Goal: Transaction & Acquisition: Purchase product/service

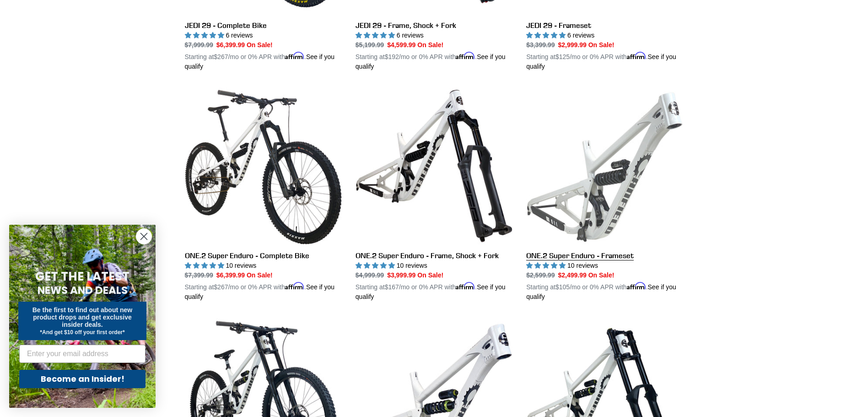
scroll to position [1740, 0]
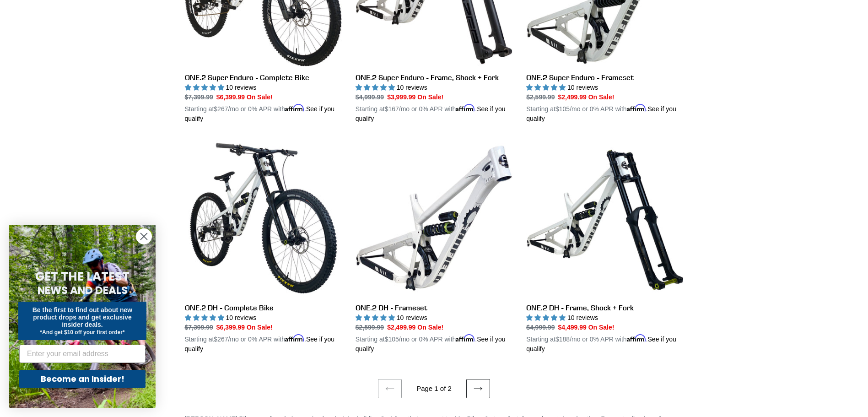
click at [481, 387] on icon at bounding box center [478, 388] width 8 height 3
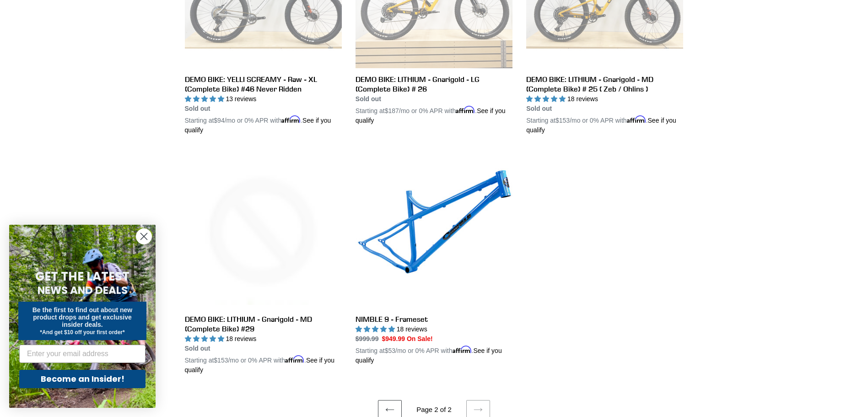
scroll to position [1556, 0]
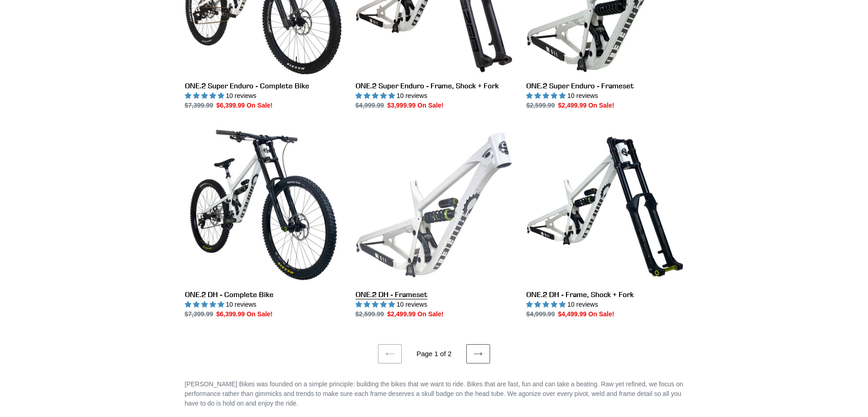
click at [440, 209] on link "ONE.2 DH - Frameset" at bounding box center [434, 222] width 157 height 193
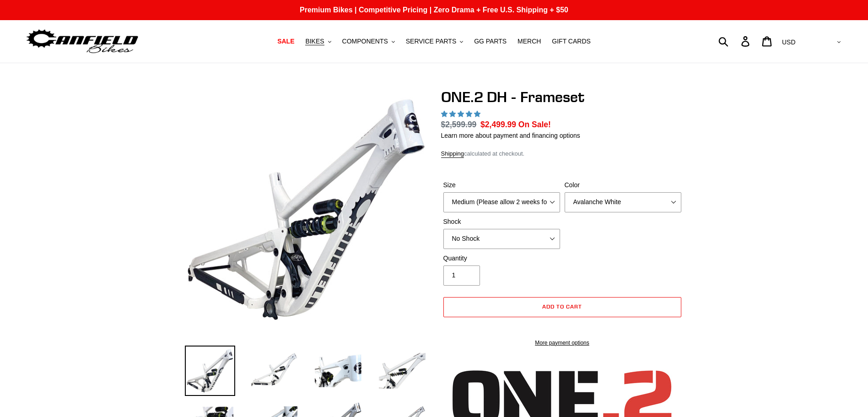
select select "highest-rating"
click at [547, 198] on select "Medium (Please allow 2 weeks for delivery) Large (Sold Out)" at bounding box center [502, 202] width 117 height 20
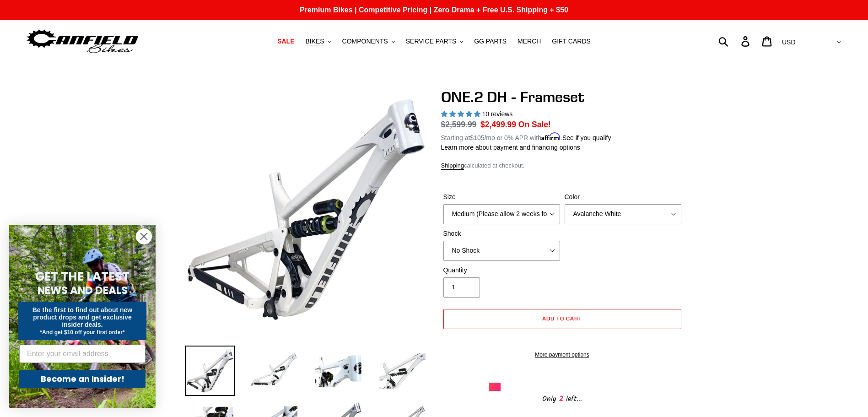
click at [562, 182] on form "Size Medium (Please allow 2 weeks for delivery) Large (Sold Out) Color Avalanch…" at bounding box center [562, 273] width 243 height 190
click at [626, 215] on select "Avalanche White Bentonite Grey" at bounding box center [623, 214] width 117 height 20
select select "Bentonite Grey"
click at [565, 204] on select "Avalanche White Bentonite Grey" at bounding box center [623, 214] width 117 height 20
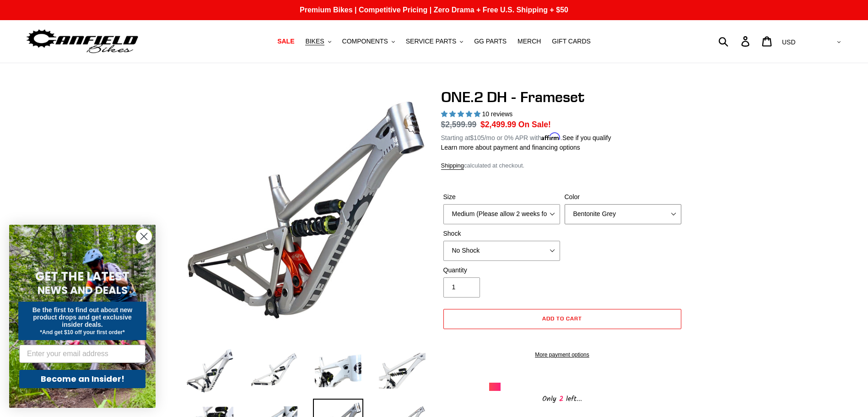
scroll to position [46, 0]
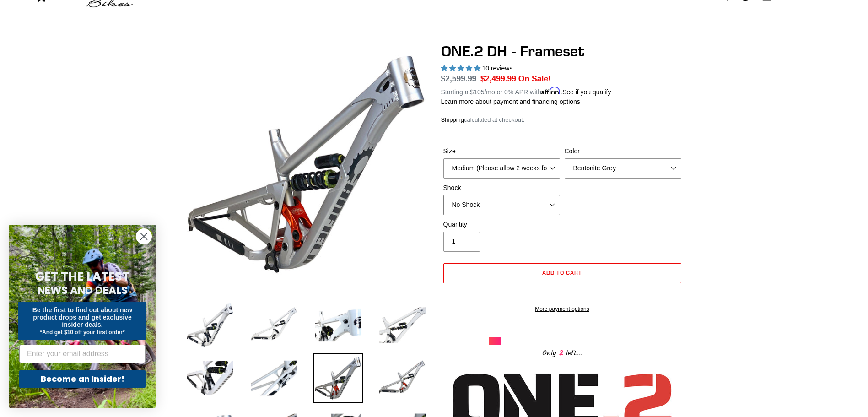
click at [544, 208] on select "No Shock Fox DHX2 Coil RockShox Vivid Coil EXT Storia LOK V3 (Custom Order)" at bounding box center [502, 205] width 117 height 20
click at [444, 195] on select "No Shock Fox DHX2 Coil RockShox Vivid Coil EXT Storia LOK V3 (Custom Order)" at bounding box center [502, 205] width 117 height 20
click at [523, 203] on select "No Shock Fox DHX2 Coil RockShox Vivid Coil EXT Storia LOK V3 (Custom Order)" at bounding box center [502, 205] width 117 height 20
click at [444, 195] on select "No Shock Fox DHX2 Coil RockShox Vivid Coil EXT Storia LOK V3 (Custom Order)" at bounding box center [502, 205] width 117 height 20
click at [507, 205] on select "No Shock Fox DHX2 Coil RockShox Vivid Coil EXT Storia LOK V3 (Custom Order)" at bounding box center [502, 205] width 117 height 20
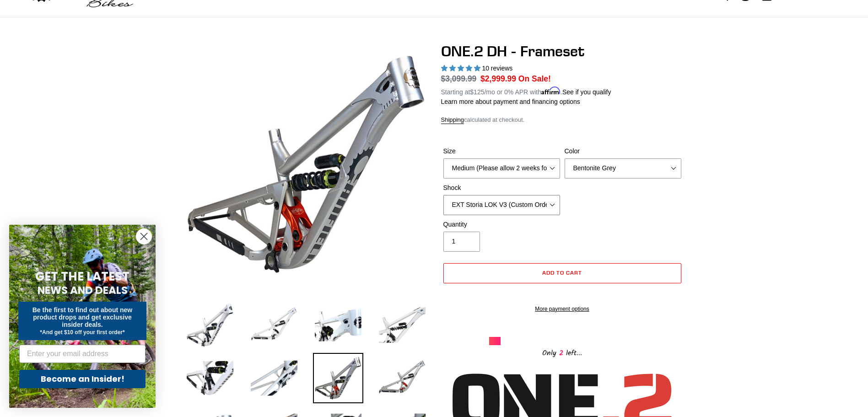
click at [444, 195] on select "No Shock Fox DHX2 Coil RockShox Vivid Coil EXT Storia LOK V3 (Custom Order)" at bounding box center [502, 205] width 117 height 20
click at [499, 199] on select "No Shock Fox DHX2 Coil RockShox Vivid Coil EXT Storia LOK V3 (Custom Order)" at bounding box center [502, 205] width 117 height 20
select select "No Shock"
click at [444, 195] on select "No Shock Fox DHX2 Coil RockShox Vivid Coil EXT Storia LOK V3 (Custom Order)" at bounding box center [502, 205] width 117 height 20
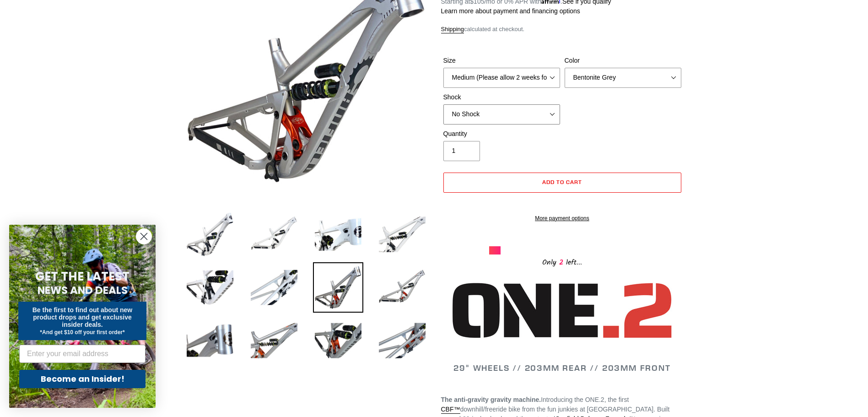
scroll to position [137, 0]
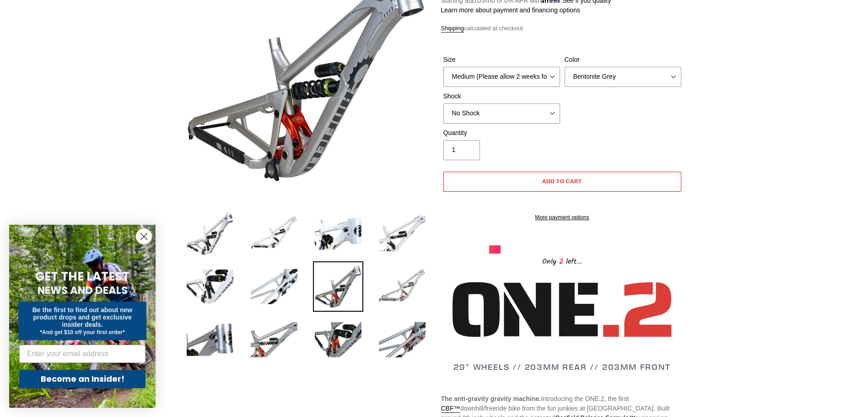
click at [395, 278] on img at bounding box center [402, 286] width 50 height 50
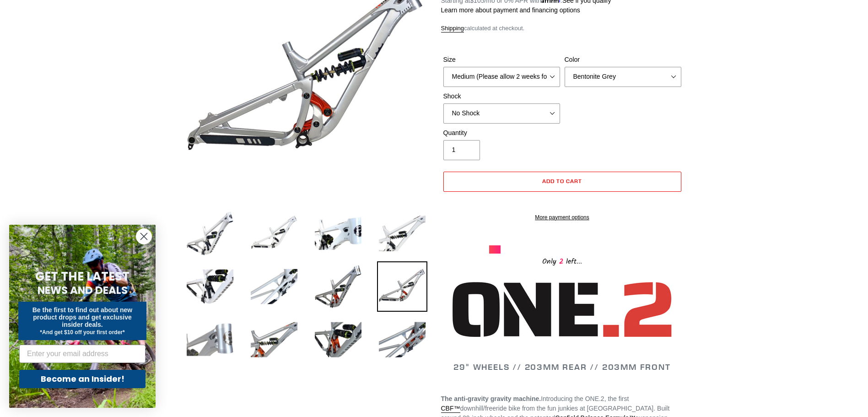
click at [187, 343] on img at bounding box center [210, 339] width 50 height 50
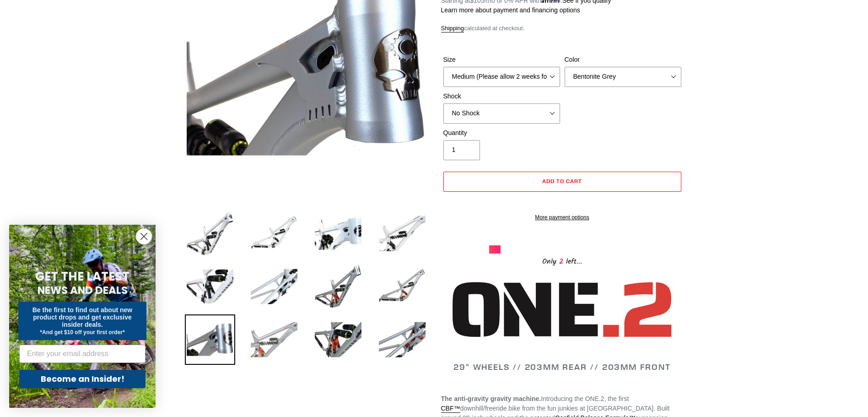
click at [251, 345] on img at bounding box center [274, 339] width 50 height 50
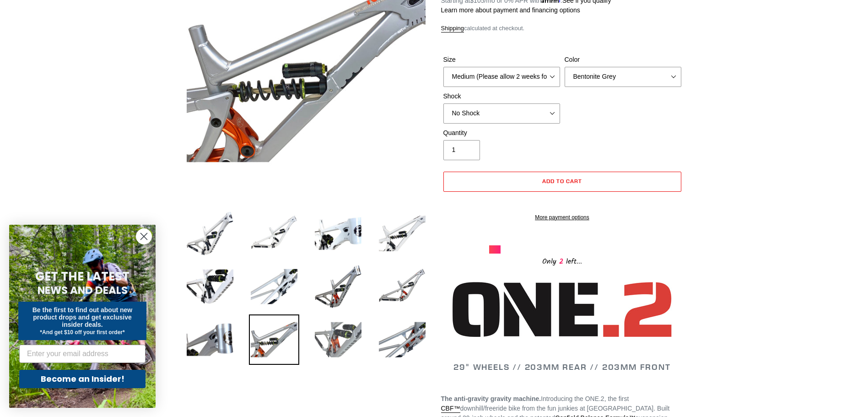
click at [321, 344] on img at bounding box center [338, 339] width 50 height 50
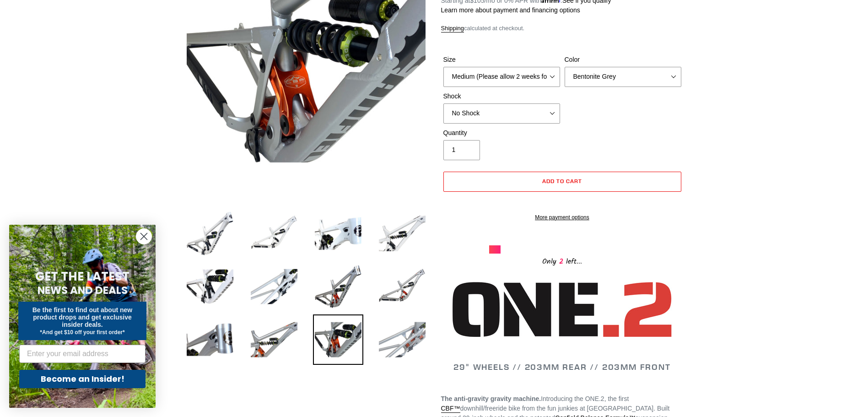
click at [393, 352] on img at bounding box center [402, 339] width 50 height 50
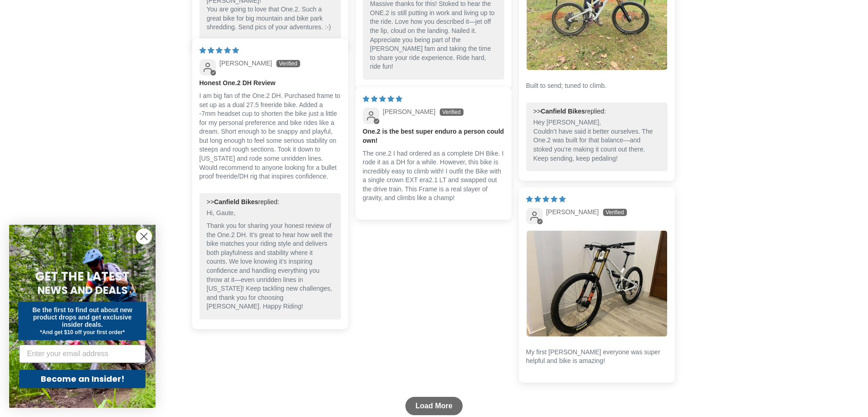
scroll to position [2152, 0]
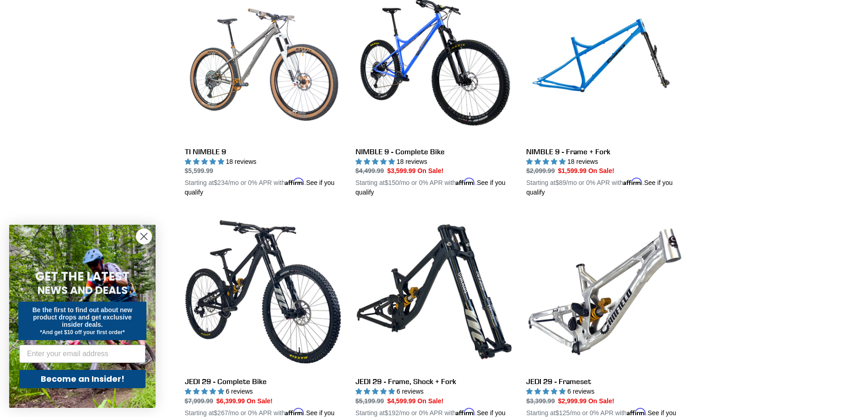
scroll to position [1204, 0]
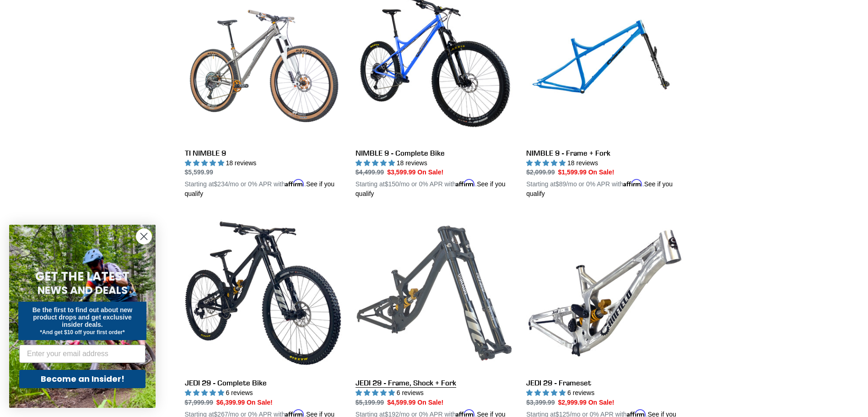
click at [423, 283] on link "JEDI 29 - Frame, Shock + Fork" at bounding box center [434, 322] width 157 height 214
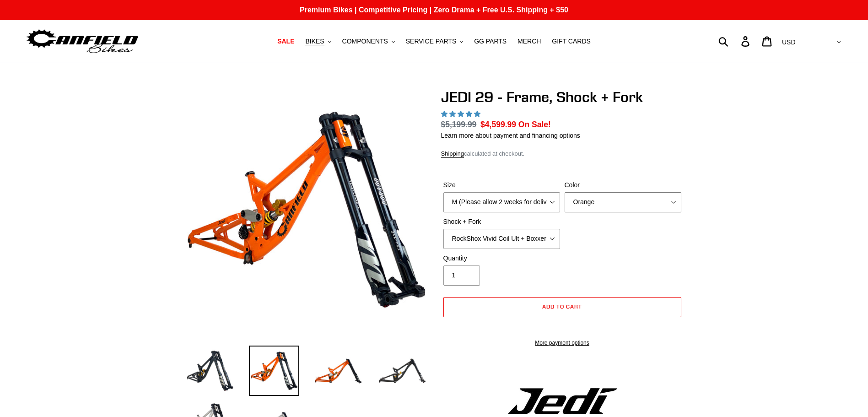
drag, startPoint x: 0, startPoint y: 0, endPoint x: 601, endPoint y: 157, distance: 621.1
click at [601, 192] on select "Orange Stealth Black Raw" at bounding box center [623, 202] width 117 height 20
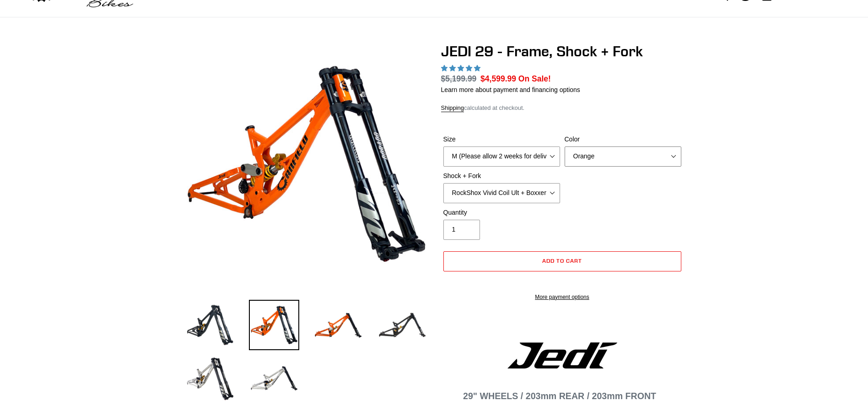
select select "highest-rating"
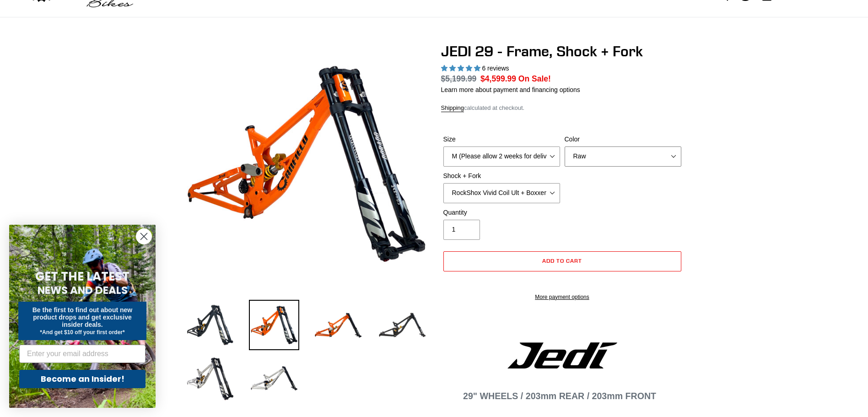
click at [565, 146] on select "Orange Stealth Black Raw" at bounding box center [623, 156] width 117 height 20
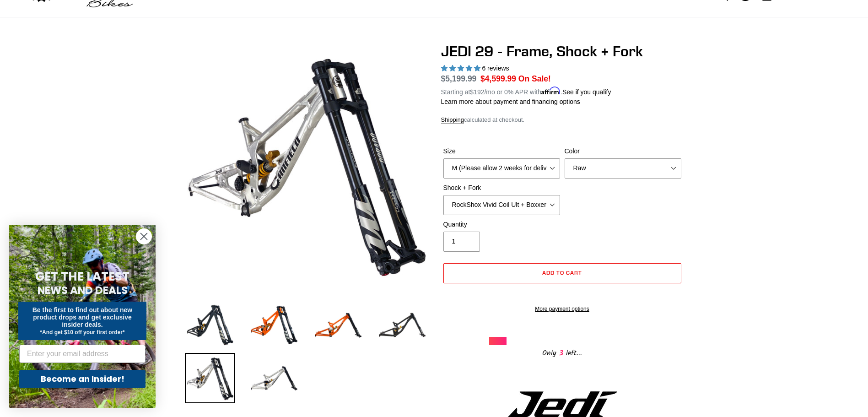
click at [591, 155] on label "Color" at bounding box center [623, 151] width 117 height 10
click at [591, 158] on select "Orange Stealth Black Raw" at bounding box center [623, 168] width 117 height 20
click at [590, 163] on select "Orange Stealth Black Raw" at bounding box center [623, 168] width 117 height 20
click at [565, 158] on select "Orange Stealth Black Raw" at bounding box center [623, 168] width 117 height 20
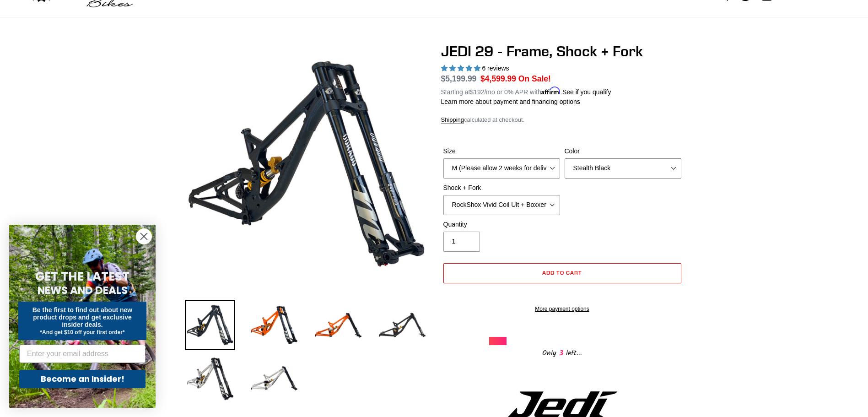
click at [590, 161] on select "Orange Stealth Black Raw" at bounding box center [623, 168] width 117 height 20
select select "Orange"
click at [565, 158] on select "Orange Stealth Black Raw" at bounding box center [623, 168] width 117 height 20
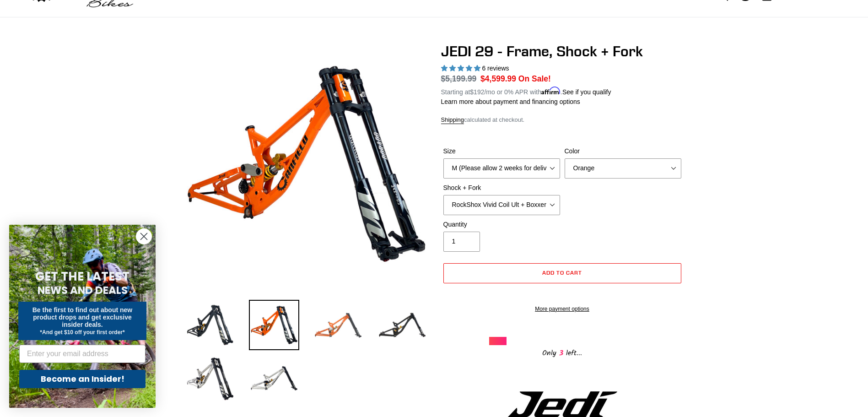
click at [321, 330] on img at bounding box center [338, 325] width 50 height 50
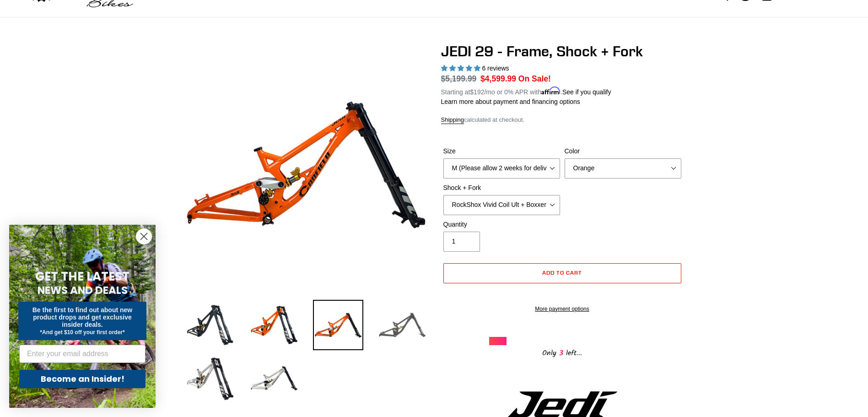
click at [412, 327] on img at bounding box center [402, 325] width 50 height 50
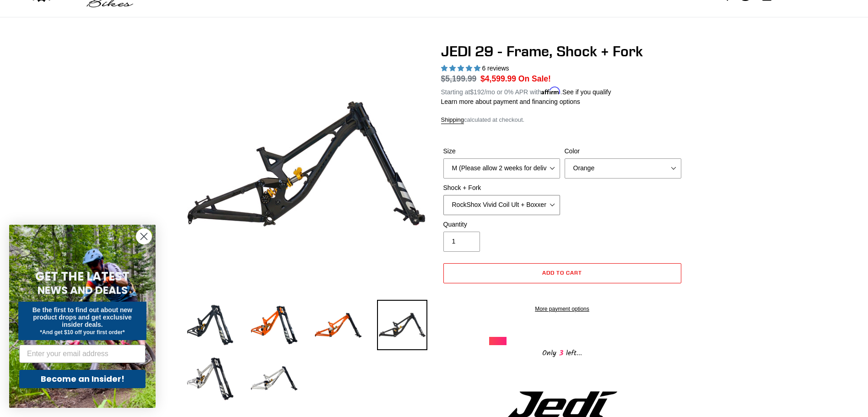
click at [542, 201] on select "RockShox Vivid Coil Ult + Boxxer RC2 C3 Ult Fox DHX2 250x75 + Fox 40 Float Grip…" at bounding box center [502, 205] width 117 height 20
click at [444, 195] on select "RockShox Vivid Coil Ult + Boxxer RC2 C3 Ult Fox DHX2 250x75 + Fox 40 Float Grip…" at bounding box center [502, 205] width 117 height 20
click at [525, 205] on select "RockShox Vivid Coil Ult + Boxxer RC2 C3 Ult Fox DHX2 250x75 + Fox 40 Float Grip…" at bounding box center [502, 205] width 117 height 20
click at [444, 195] on select "RockShox Vivid Coil Ult + Boxxer RC2 C3 Ult Fox DHX2 250x75 + Fox 40 Float Grip…" at bounding box center [502, 205] width 117 height 20
click at [510, 207] on select "RockShox Vivid Coil Ult + Boxxer RC2 C3 Ult Fox DHX2 250x75 + Fox 40 Float Grip…" at bounding box center [502, 205] width 117 height 20
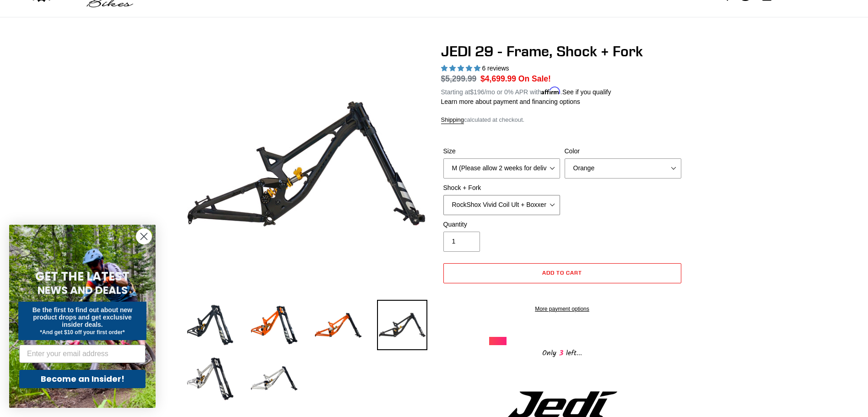
click at [444, 195] on select "RockShox Vivid Coil Ult + Boxxer RC2 C3 Ult Fox DHX2 250x75 + Fox 40 Float Grip…" at bounding box center [502, 205] width 117 height 20
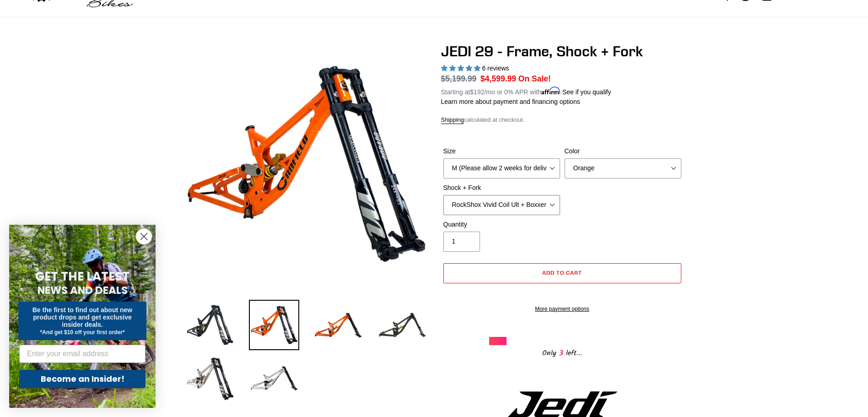
click at [509, 202] on select "RockShox Vivid Coil Ult + Boxxer RC2 C3 Ult Fox DHX2 250x75 + Fox 40 Float Grip…" at bounding box center [502, 205] width 117 height 20
select select "Fox DHX2 250x75 + Fox 40 Float Grip2"
click at [444, 195] on select "RockShox Vivid Coil Ult + Boxxer RC2 C3 Ult Fox DHX2 250x75 + Fox 40 Float Grip…" at bounding box center [502, 205] width 117 height 20
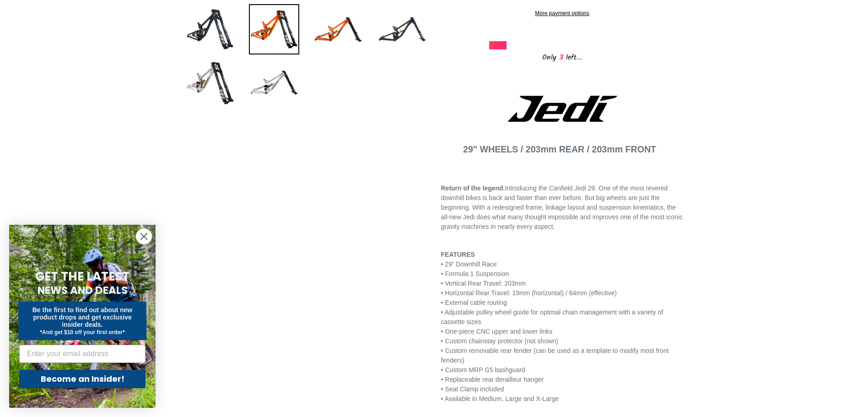
scroll to position [458, 0]
